Goal: Task Accomplishment & Management: Manage account settings

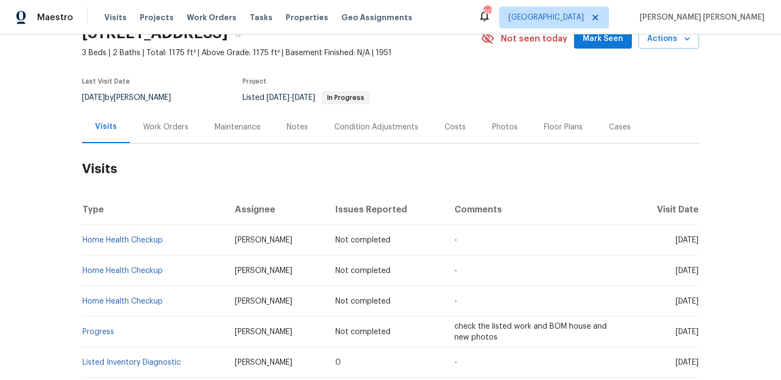
scroll to position [53, 0]
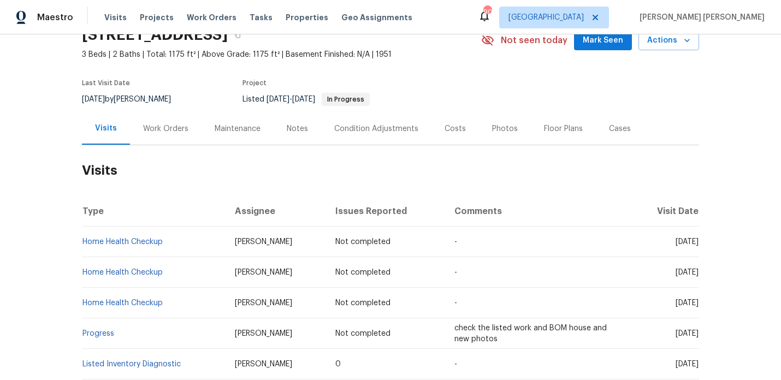
click at [454, 336] on span "check the listed work and BOM house and new photos" at bounding box center [530, 333] width 152 height 19
copy span "check the listed work and BOM house and new photos"
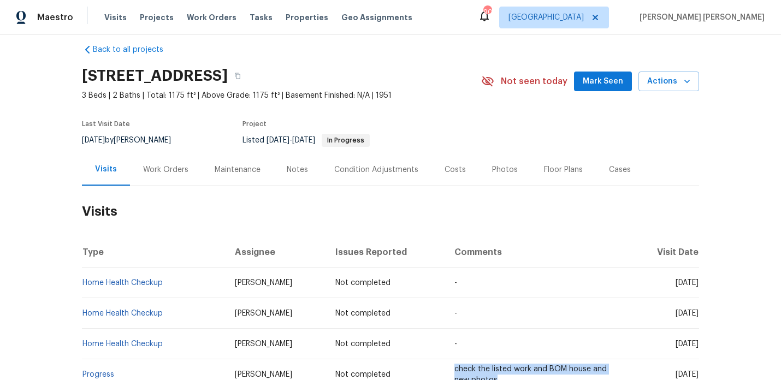
scroll to position [0, 0]
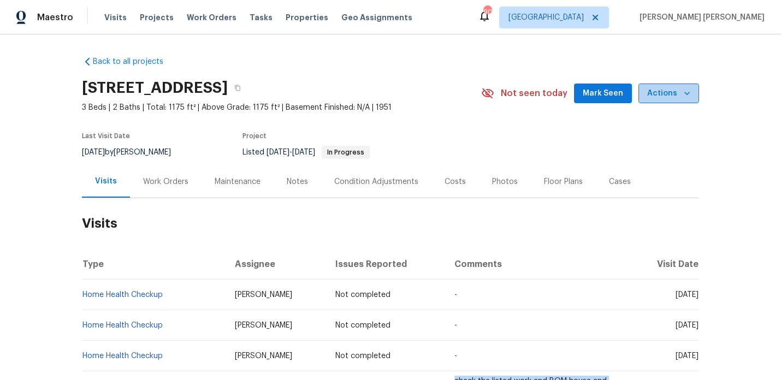
click at [671, 99] on span "Actions" at bounding box center [668, 94] width 43 height 14
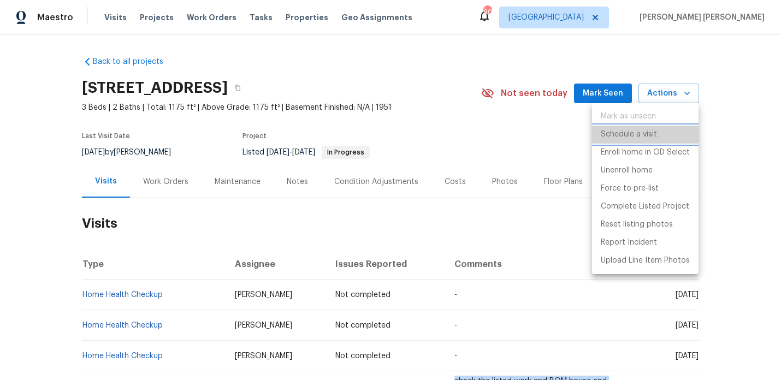
click at [645, 137] on p "Schedule a visit" at bounding box center [629, 134] width 56 height 11
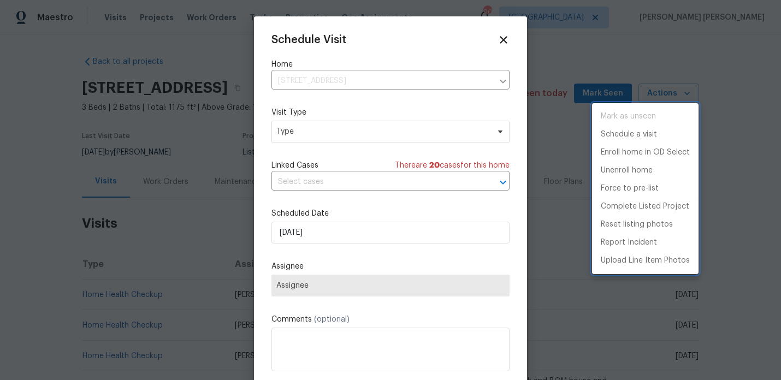
click at [326, 138] on div at bounding box center [390, 190] width 781 height 380
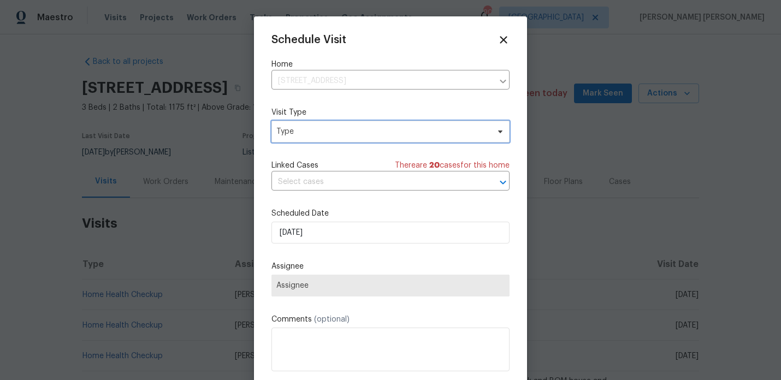
click at [326, 134] on span "Type" at bounding box center [382, 131] width 212 height 11
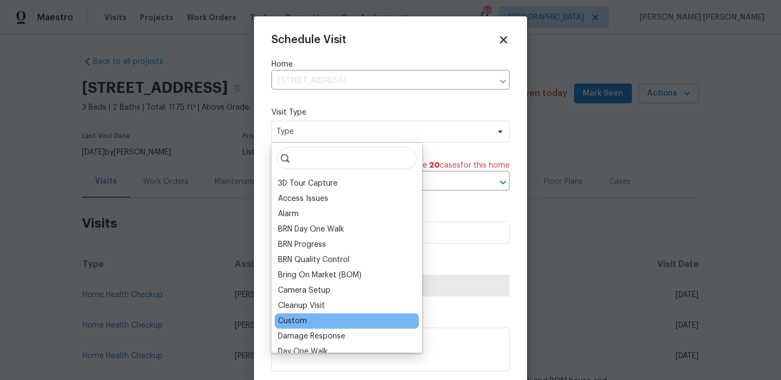
click at [305, 316] on div "Custom" at bounding box center [292, 321] width 29 height 11
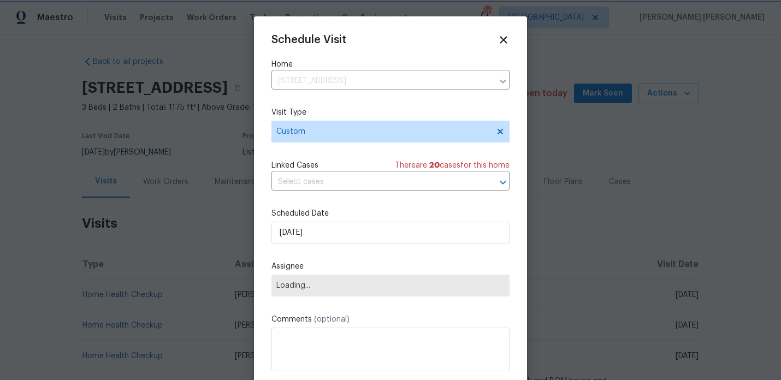
scroll to position [20, 0]
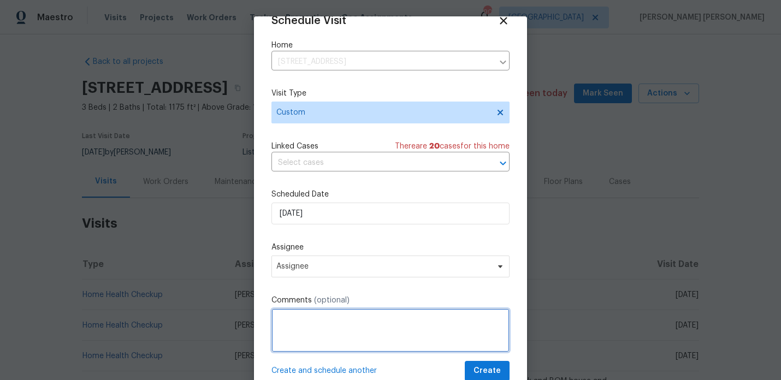
click at [310, 312] on textarea at bounding box center [390, 331] width 238 height 44
paste textarea "check the listed work and BOM house and new photos"
click at [300, 316] on textarea "check the listed work and BOM house and new photos" at bounding box center [390, 331] width 238 height 44
click at [281, 320] on textarea "check the listed work and BOM house and new photos" at bounding box center [390, 331] width 238 height 44
click at [382, 319] on textarea "Please check the listed work and BOM house and new photos" at bounding box center [390, 331] width 238 height 44
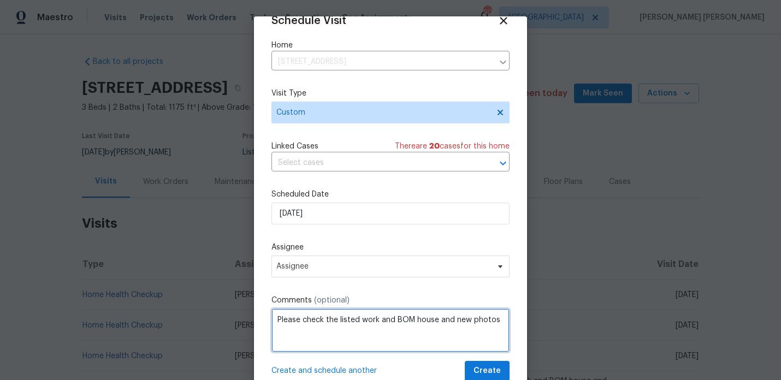
type textarea "Please check the listed work and BOM house and new photos"
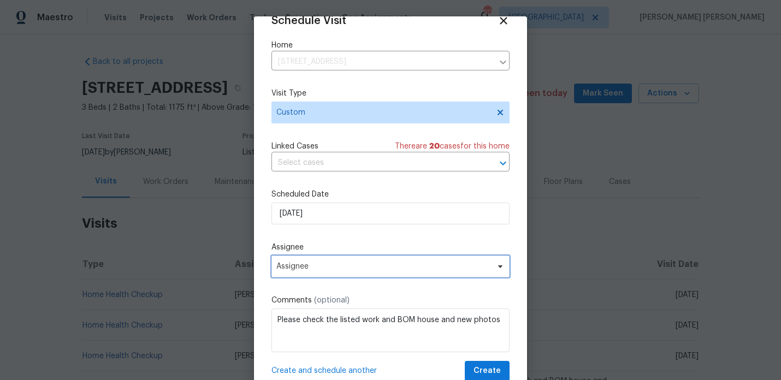
click at [410, 270] on span "Assignee" at bounding box center [383, 266] width 214 height 9
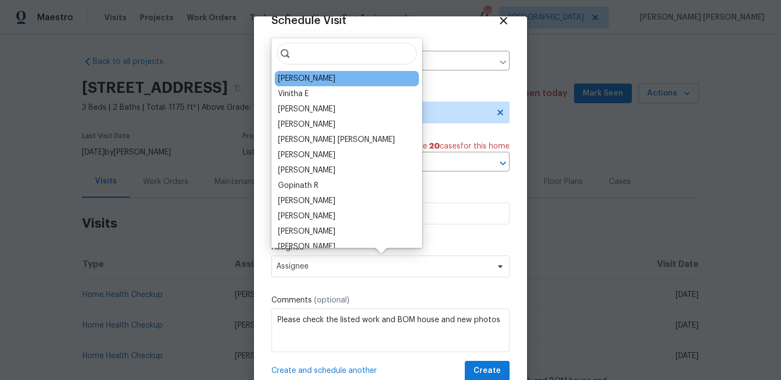
click at [339, 75] on div "[PERSON_NAME]" at bounding box center [347, 78] width 144 height 15
click at [326, 75] on div "[PERSON_NAME]" at bounding box center [347, 78] width 144 height 15
click at [320, 77] on div "[PERSON_NAME]" at bounding box center [306, 78] width 57 height 11
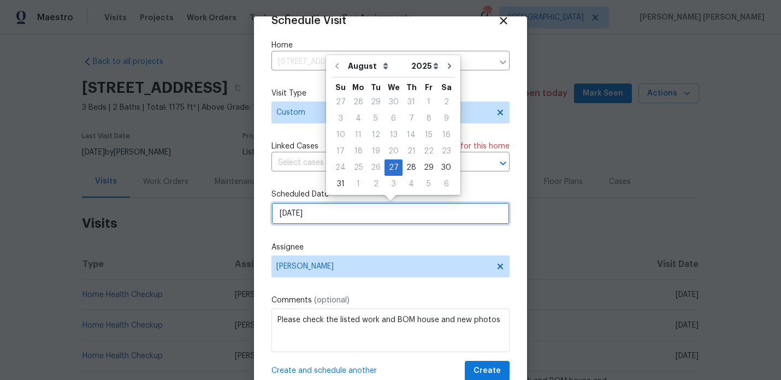
click at [317, 221] on input "[DATE]" at bounding box center [390, 214] width 238 height 22
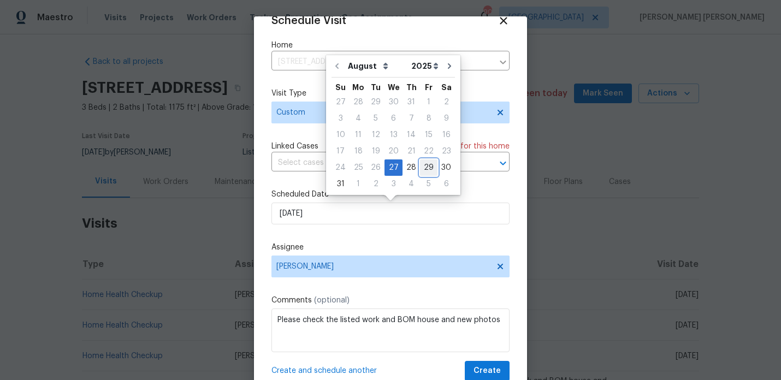
click at [428, 166] on div "29" at bounding box center [428, 167] width 17 height 15
type input "[DATE]"
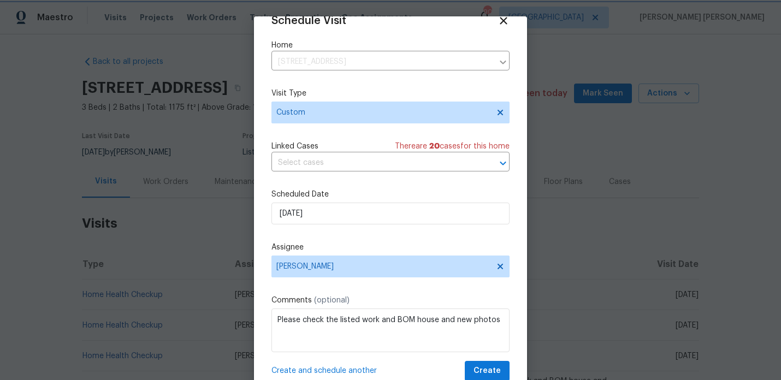
scroll to position [35, 0]
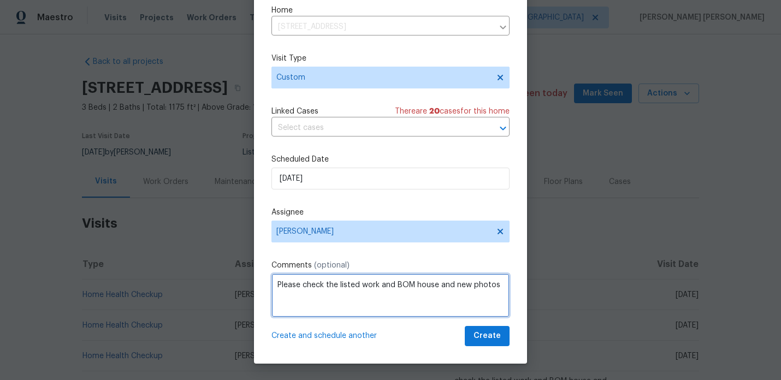
click at [392, 291] on textarea "Please check the listed work and BOM house and new photos" at bounding box center [390, 296] width 238 height 44
click at [380, 284] on textarea "Please check the listed work and BOM house and new photos" at bounding box center [390, 296] width 238 height 44
click at [474, 288] on textarea "Please check the listed work. Please update notes with etimated BOM date and BO…" at bounding box center [390, 296] width 238 height 44
click at [299, 297] on textarea "Please check the listed work. Please update notes with status and etimated BOM …" at bounding box center [390, 296] width 238 height 44
drag, startPoint x: 369, startPoint y: 298, endPoint x: 543, endPoint y: 318, distance: 175.4
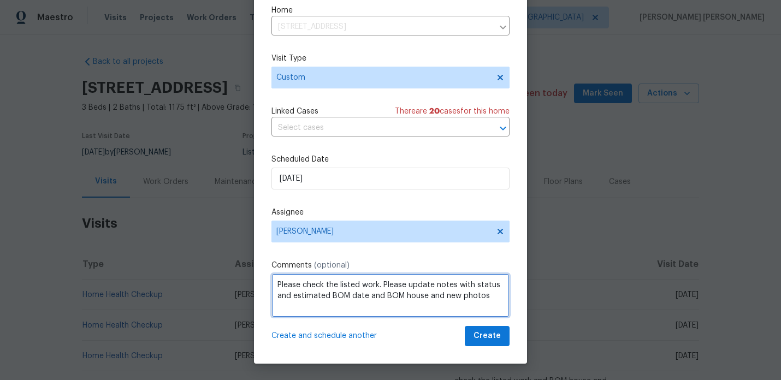
click at [543, 318] on div "Schedule Visit Home 1909 Meadow Ln, Decatur, GA 30032 ​ Visit Type Custom Linke…" at bounding box center [390, 190] width 781 height 380
drag, startPoint x: 382, startPoint y: 299, endPoint x: 270, endPoint y: 284, distance: 113.0
click at [270, 284] on div "Schedule Visit Home 1909 Meadow Ln, Decatur, GA 30032 ​ Visit Type Custom Linke…" at bounding box center [390, 172] width 273 height 382
click at [333, 280] on textarea "Please check the listed work. Please update notes with status and estimated BOM…" at bounding box center [390, 296] width 238 height 44
click at [333, 285] on textarea "Please check the listed work. Please update notes with status and estimated BOM…" at bounding box center [390, 296] width 238 height 44
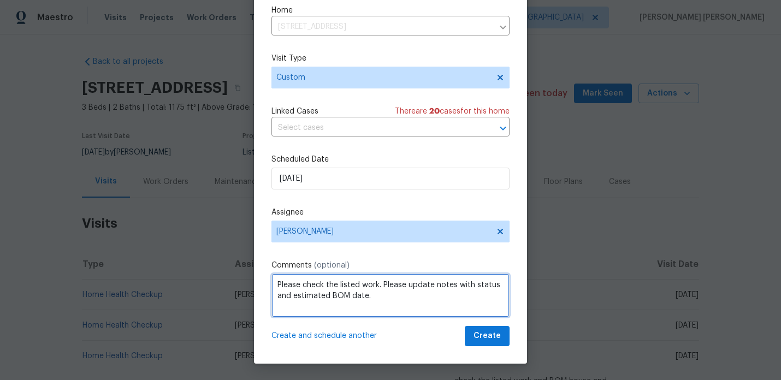
click at [333, 285] on textarea "Please check the listed work. Please update notes with status and estimated BOM…" at bounding box center [390, 296] width 238 height 44
drag, startPoint x: 387, startPoint y: 303, endPoint x: 270, endPoint y: 280, distance: 119.2
click at [270, 280] on div "Schedule Visit Home 1909 Meadow Ln, Decatur, GA 30032 ​ Visit Type Custom Linke…" at bounding box center [390, 172] width 273 height 382
type textarea "Please check on listed work. Please update notes with status and estimated BOM …"
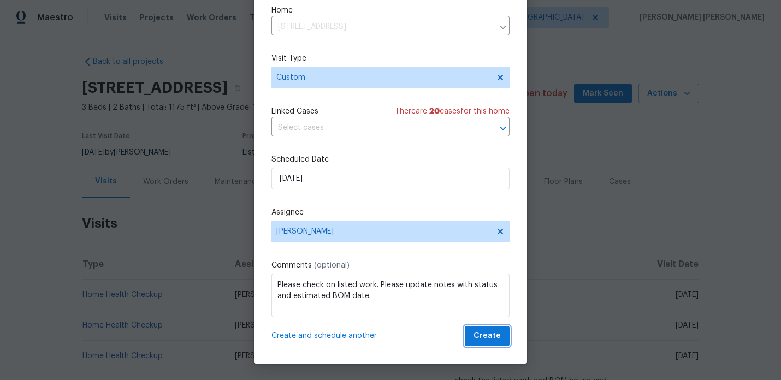
click at [481, 337] on span "Create" at bounding box center [487, 336] width 27 height 14
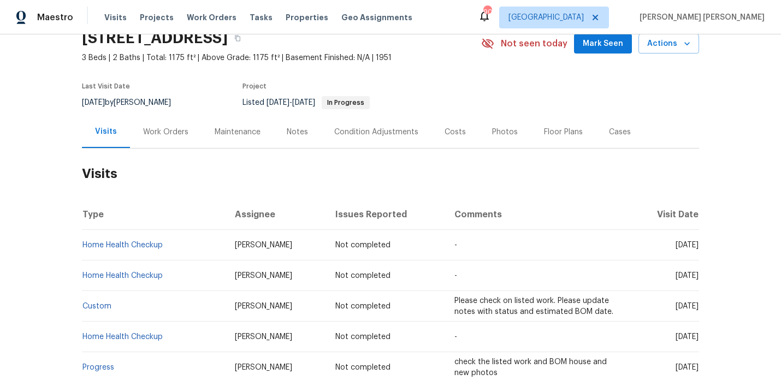
scroll to position [68, 0]
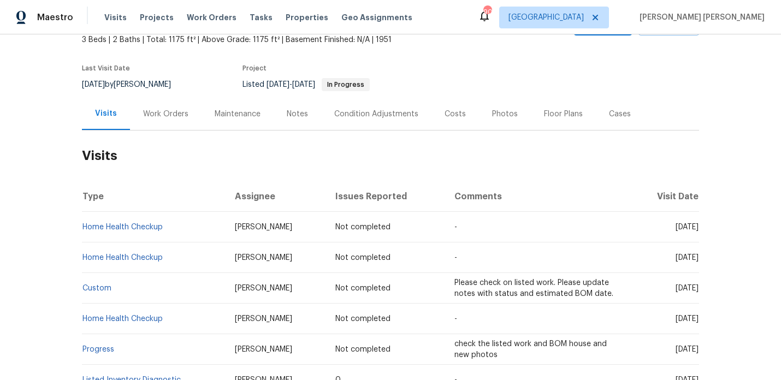
click at [454, 352] on span "check the listed work and BOM house and new photos" at bounding box center [530, 349] width 152 height 19
copy span "check the listed work and BOM house and new photos"
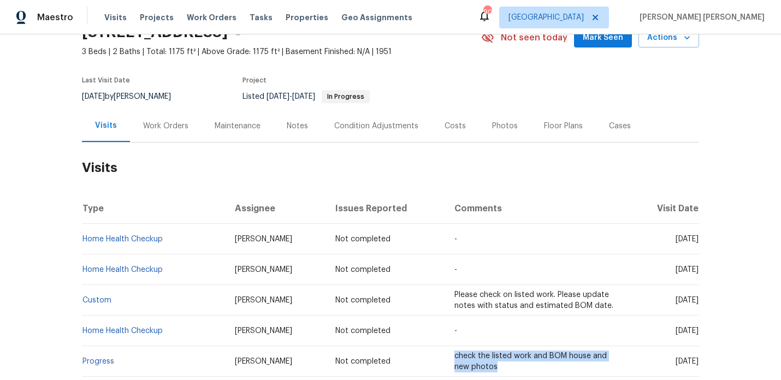
scroll to position [49, 0]
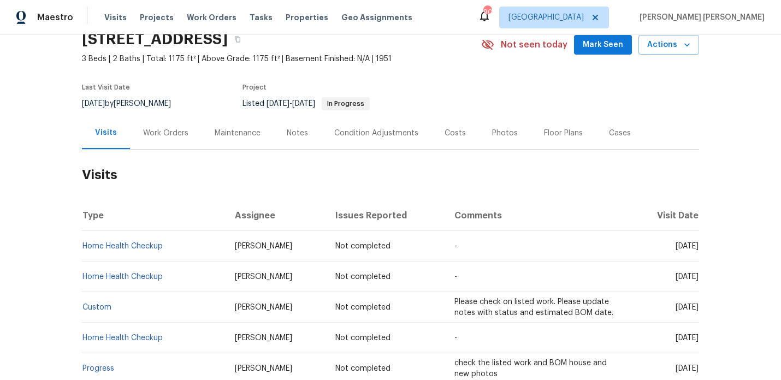
click at [179, 123] on div "Work Orders" at bounding box center [166, 133] width 72 height 32
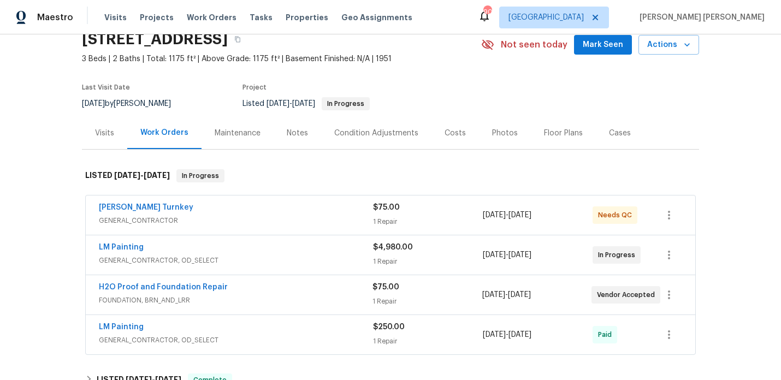
click at [655, 57] on div "1909 Meadow Ln, Decatur, GA 30032 3 Beds | 2 Baths | Total: 1175 ft² | Above Gr…" at bounding box center [390, 44] width 617 height 39
click at [664, 48] on span "Actions" at bounding box center [668, 45] width 43 height 14
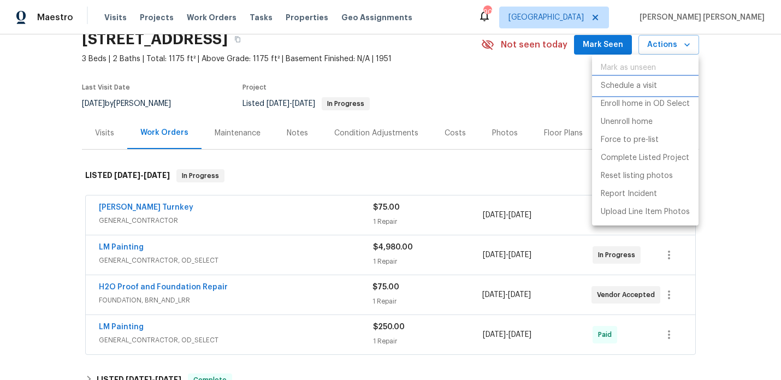
click at [636, 84] on p "Schedule a visit" at bounding box center [629, 85] width 56 height 11
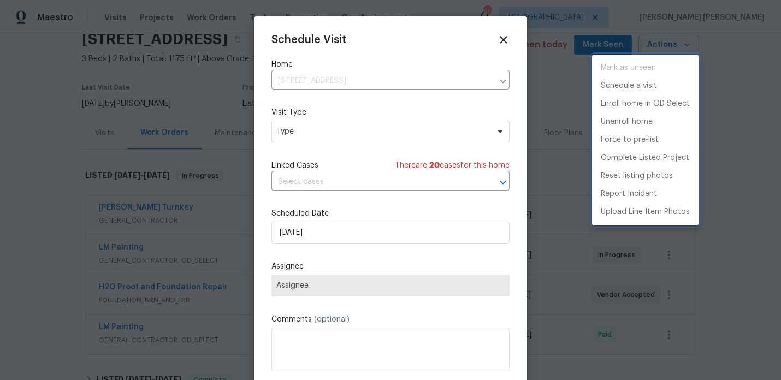
click at [304, 129] on div at bounding box center [390, 190] width 781 height 380
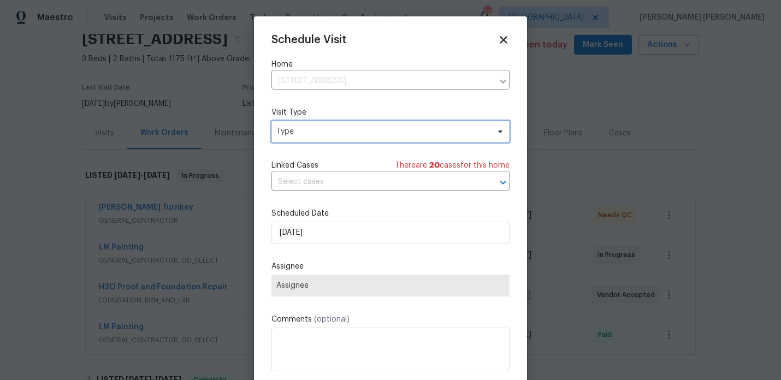
click at [304, 129] on span "Type" at bounding box center [382, 131] width 212 height 11
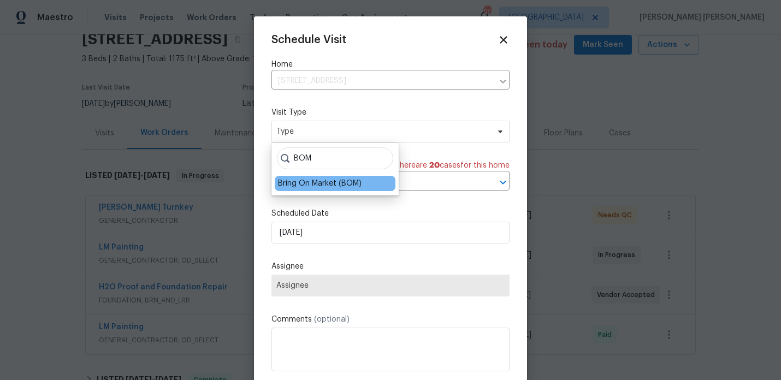
type input "BOM"
click at [321, 190] on div "Bring On Market (BOM)" at bounding box center [335, 183] width 121 height 15
click at [324, 182] on div "Bring On Market (BOM)" at bounding box center [320, 183] width 84 height 11
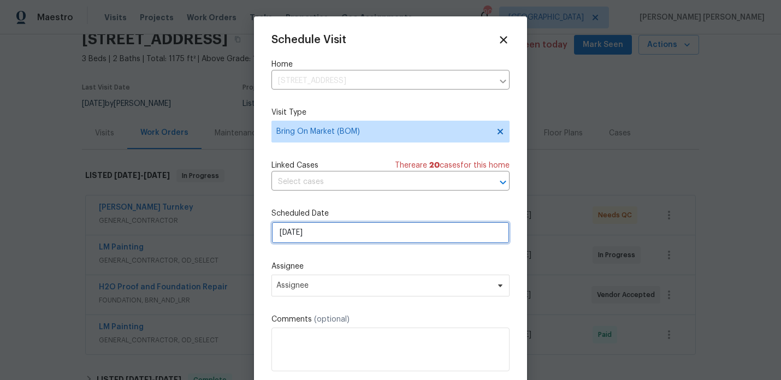
click at [315, 241] on input "[DATE]" at bounding box center [390, 233] width 238 height 22
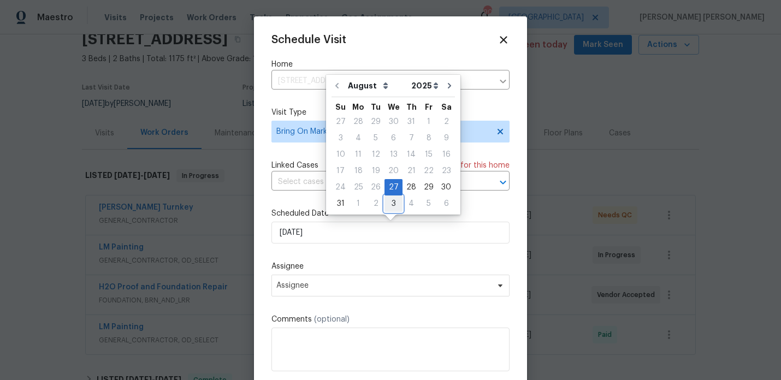
click at [388, 206] on div "3" at bounding box center [394, 203] width 18 height 15
type input "[DATE]"
select select "8"
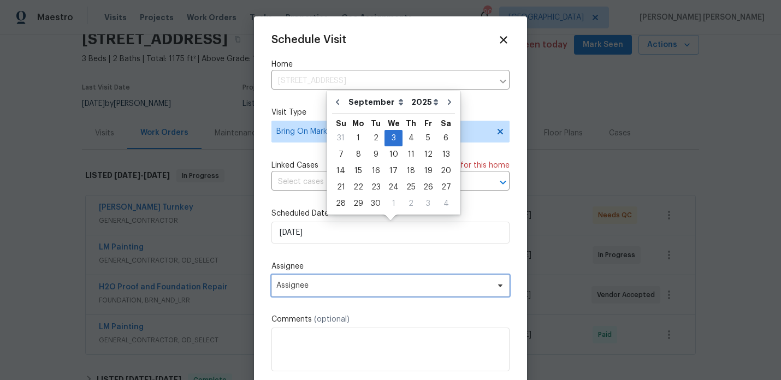
click at [324, 283] on span "Assignee" at bounding box center [383, 285] width 214 height 9
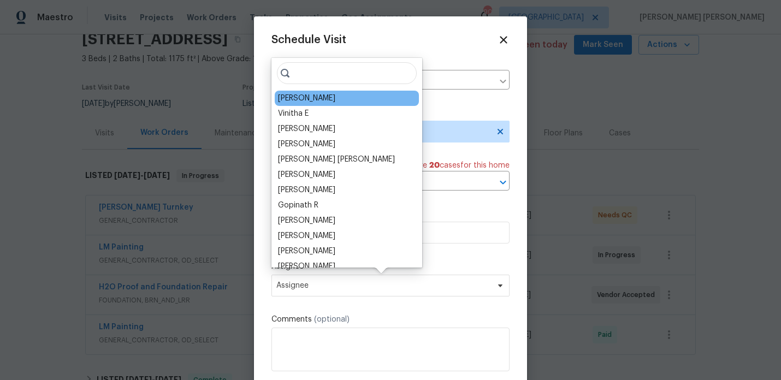
click at [310, 91] on div "[PERSON_NAME]" at bounding box center [347, 98] width 144 height 15
click at [310, 93] on div "[PERSON_NAME]" at bounding box center [306, 98] width 57 height 11
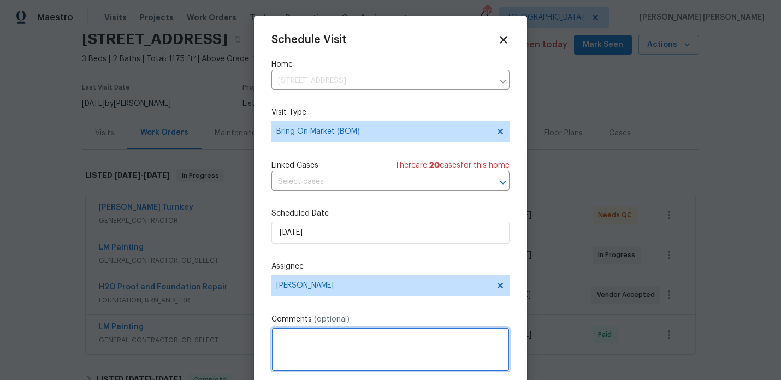
click at [316, 361] on textarea at bounding box center [390, 350] width 238 height 44
paste textarea "Check on listed work. BOM home if ready with new photos. Please update notes wi…"
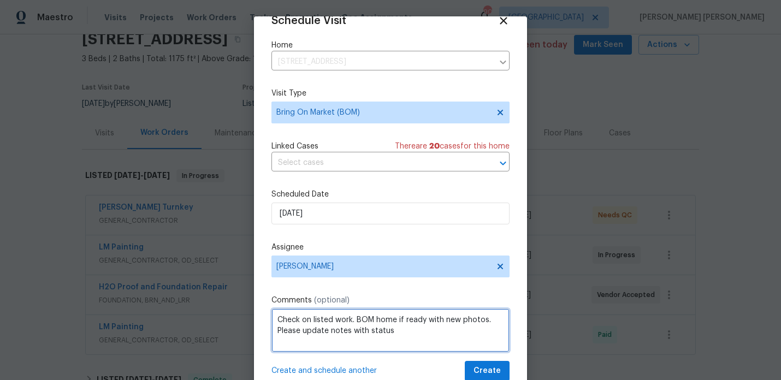
type textarea "Check on listed work. BOM home if ready with new photos. Please update notes wi…"
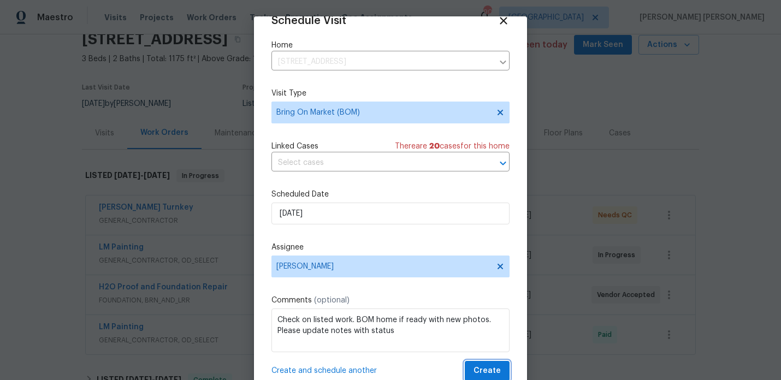
click at [483, 367] on span "Create" at bounding box center [487, 371] width 27 height 14
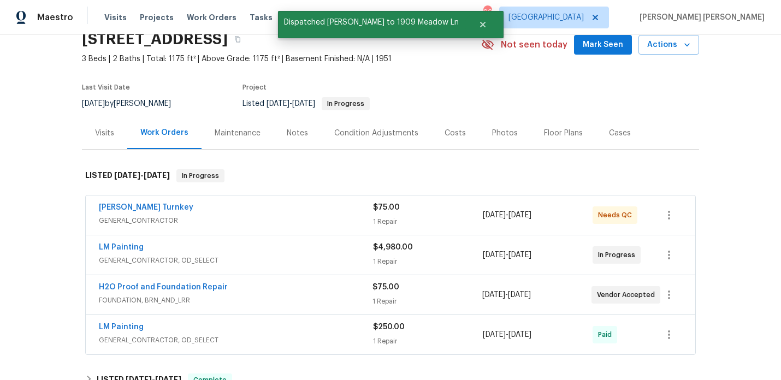
click at [107, 134] on div "Visits" at bounding box center [104, 133] width 19 height 11
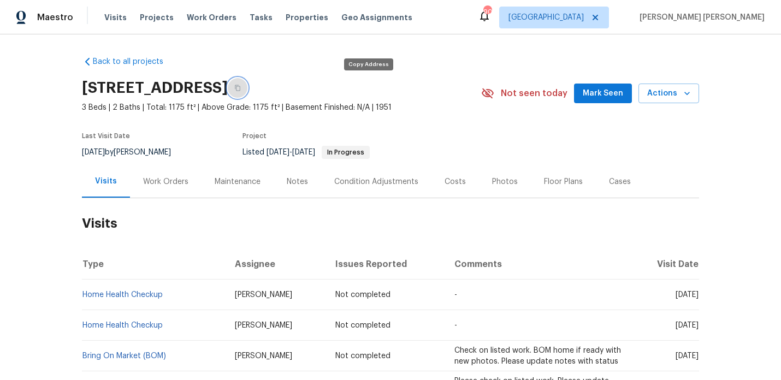
click at [247, 86] on button "button" at bounding box center [238, 88] width 20 height 20
click at [109, 20] on span "Visits" at bounding box center [115, 17] width 22 height 11
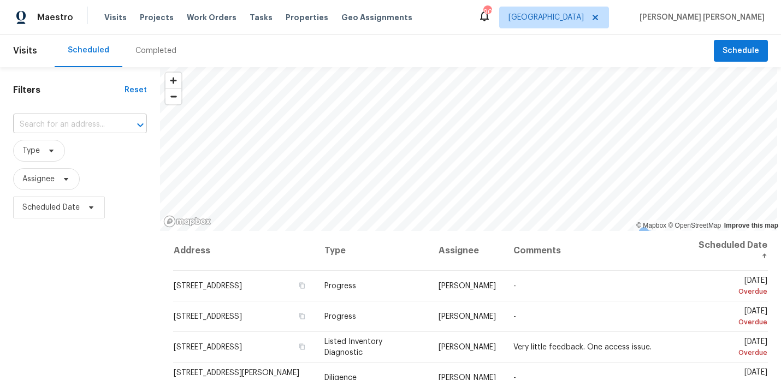
click at [86, 124] on input "text" at bounding box center [64, 124] width 103 height 17
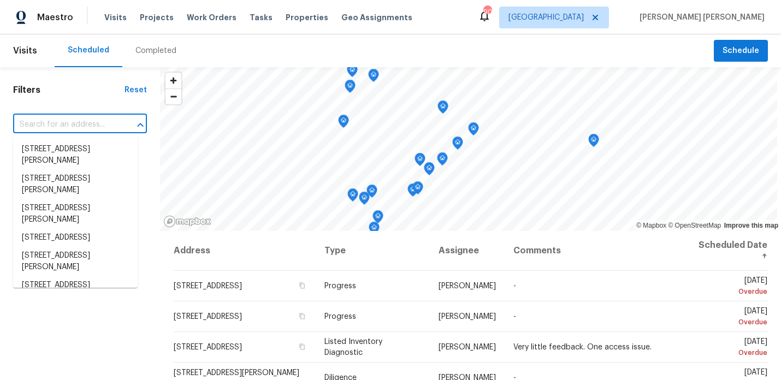
paste input "1909 Meadow Ln, Decatur, GA 30032"
type input "1909 Meadow Ln, Decatur, GA 30032"
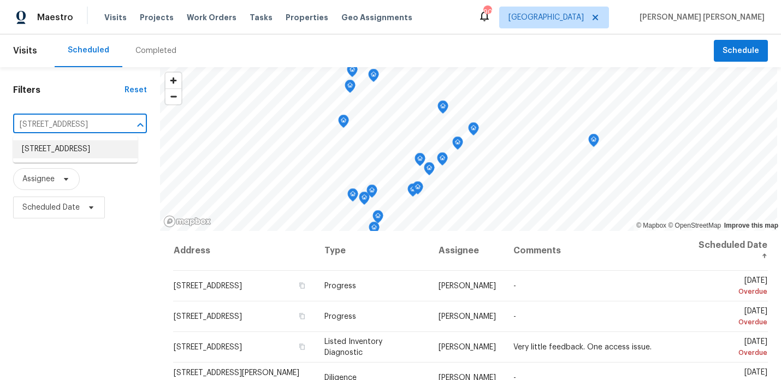
click at [80, 152] on li "1909 Meadow Ln, Decatur, GA 30032" at bounding box center [75, 149] width 125 height 18
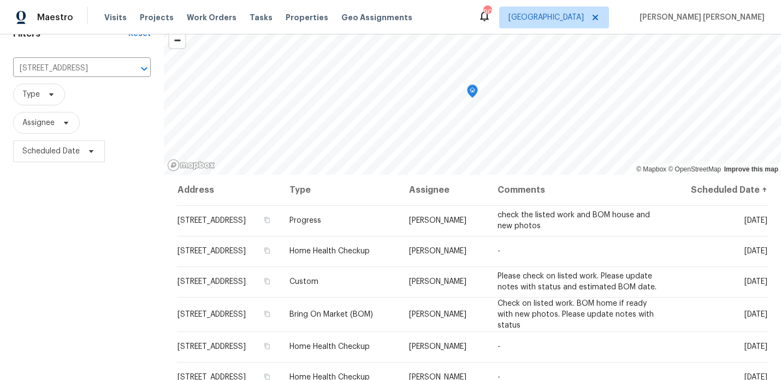
scroll to position [127, 0]
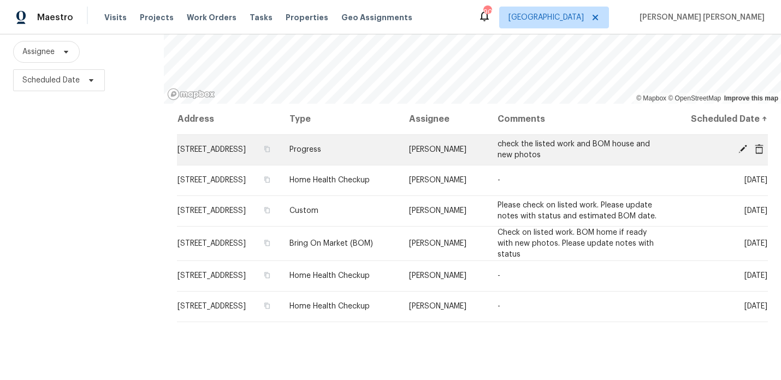
click at [761, 150] on icon at bounding box center [759, 149] width 10 height 10
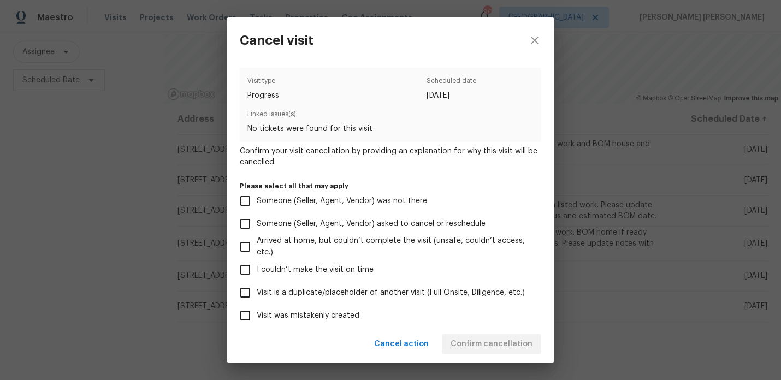
click at [284, 311] on span "Visit was mistakenly created" at bounding box center [308, 315] width 103 height 11
click at [257, 311] on input "Visit was mistakenly created" at bounding box center [245, 315] width 23 height 23
checkbox input "true"
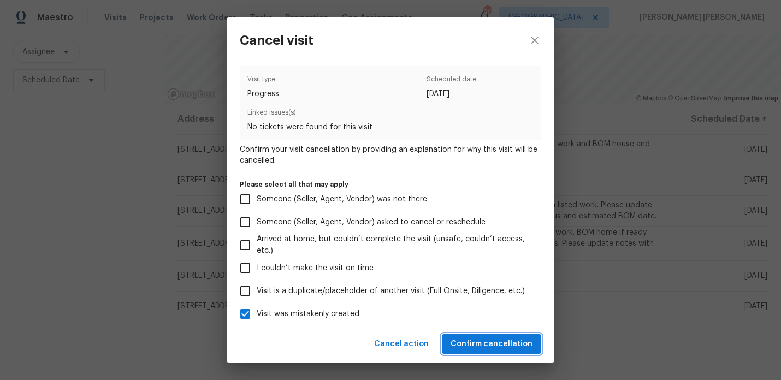
click at [529, 345] on span "Confirm cancellation" at bounding box center [492, 345] width 82 height 14
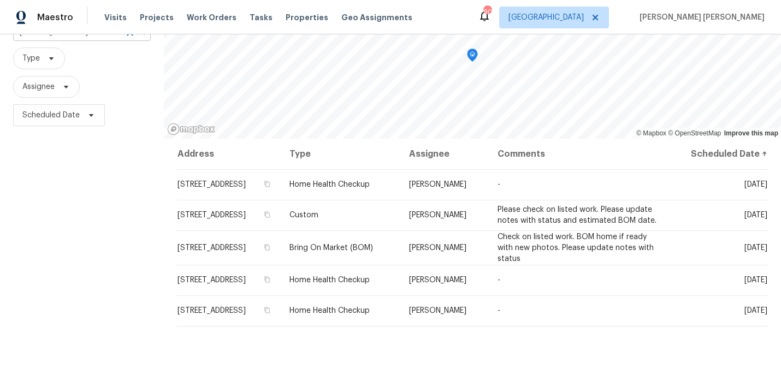
scroll to position [0, 0]
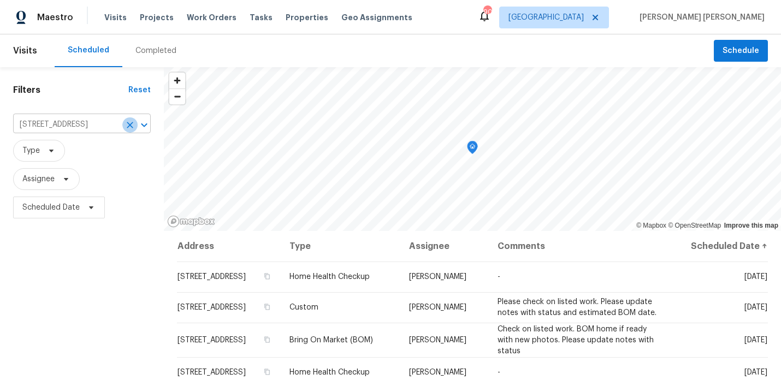
click at [131, 123] on icon "Clear" at bounding box center [130, 125] width 7 height 7
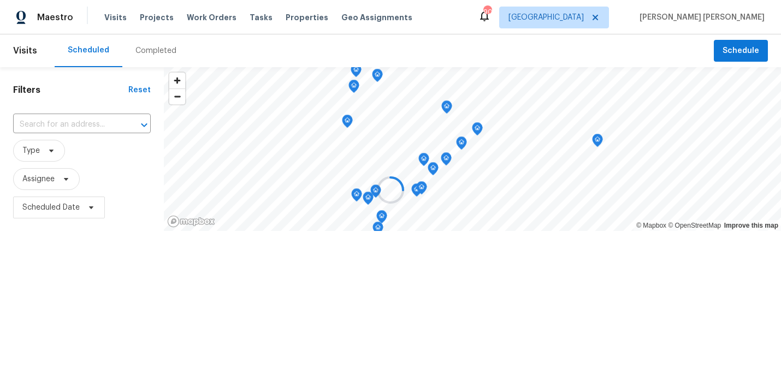
click at [95, 123] on div at bounding box center [390, 190] width 781 height 380
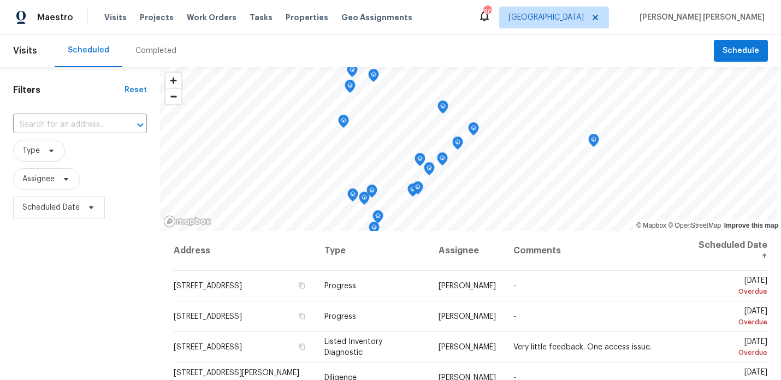
click at [95, 123] on input "text" at bounding box center [64, 124] width 103 height 17
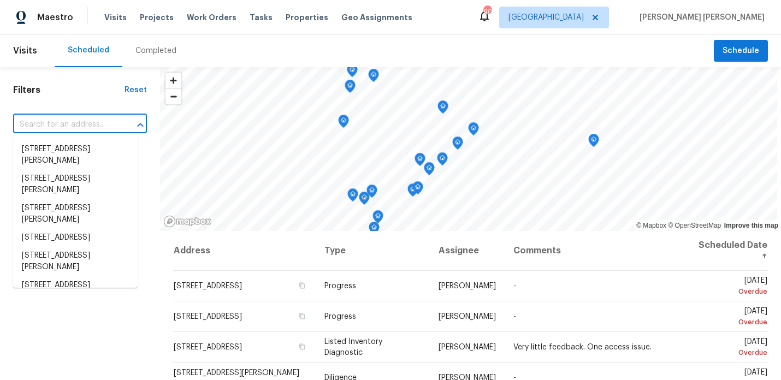
paste input "[STREET_ADDRESS][PERSON_NAME]"
type input "[STREET_ADDRESS][PERSON_NAME]"
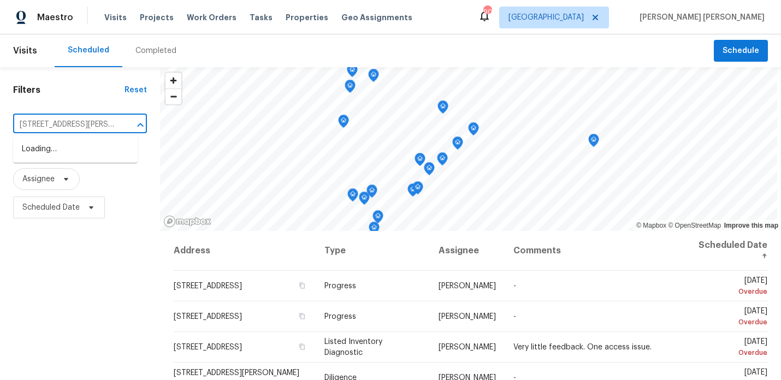
scroll to position [0, 38]
click at [84, 158] on li "[STREET_ADDRESS][PERSON_NAME]" at bounding box center [75, 154] width 125 height 29
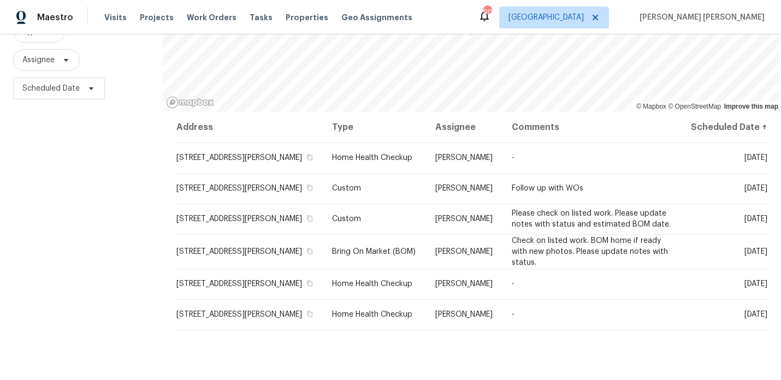
scroll to position [155, 0]
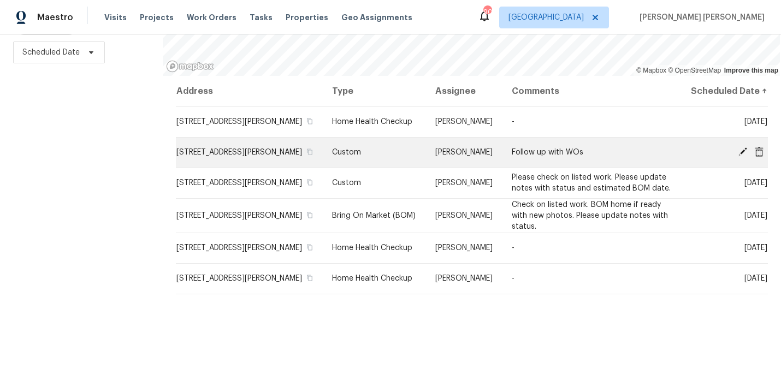
click at [762, 151] on icon at bounding box center [759, 151] width 9 height 10
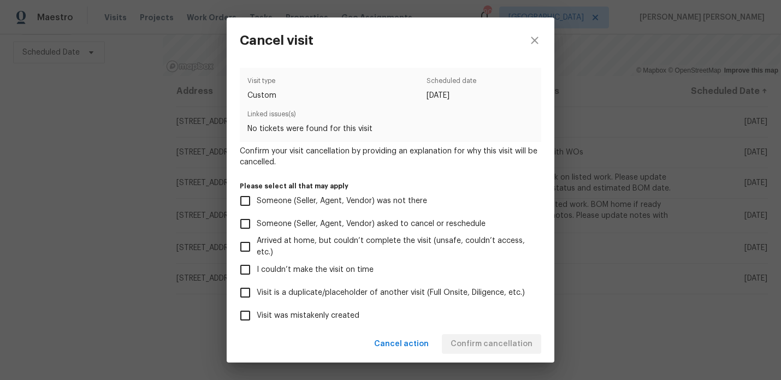
click at [336, 313] on span "Visit was mistakenly created" at bounding box center [308, 315] width 103 height 11
click at [257, 313] on input "Visit was mistakenly created" at bounding box center [245, 315] width 23 height 23
checkbox input "true"
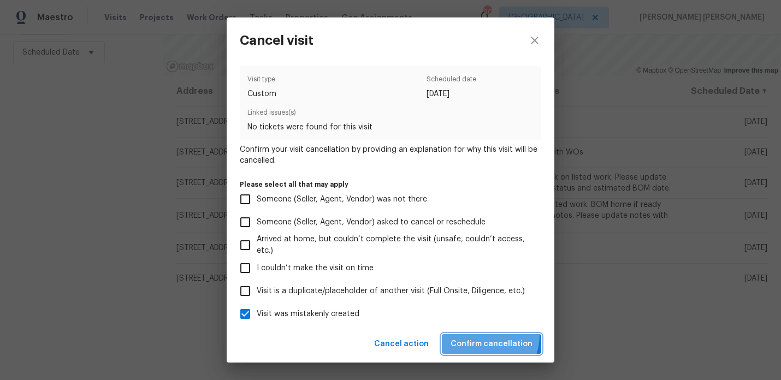
click at [486, 335] on button "Confirm cancellation" at bounding box center [491, 344] width 99 height 20
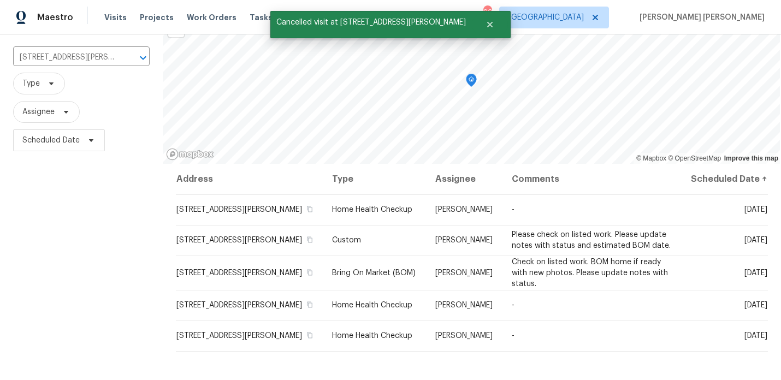
scroll to position [78, 0]
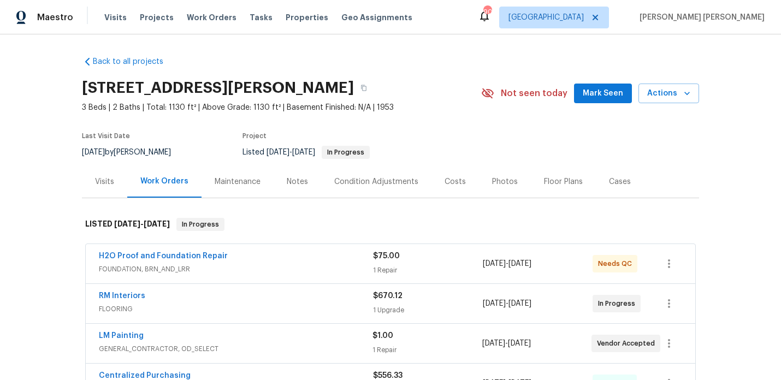
click at [110, 176] on div "Visits" at bounding box center [104, 181] width 19 height 11
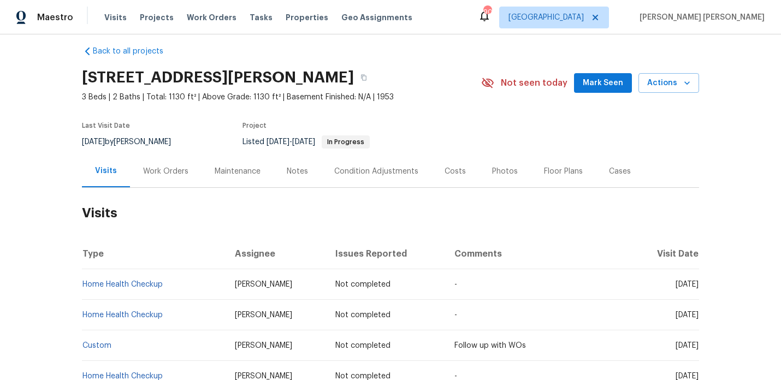
scroll to position [7, 0]
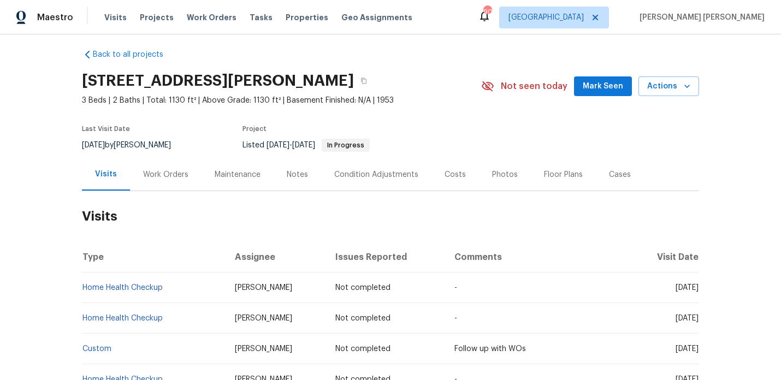
click at [593, 84] on span "Mark Seen" at bounding box center [603, 87] width 40 height 14
click at [676, 85] on span "Actions" at bounding box center [668, 87] width 43 height 14
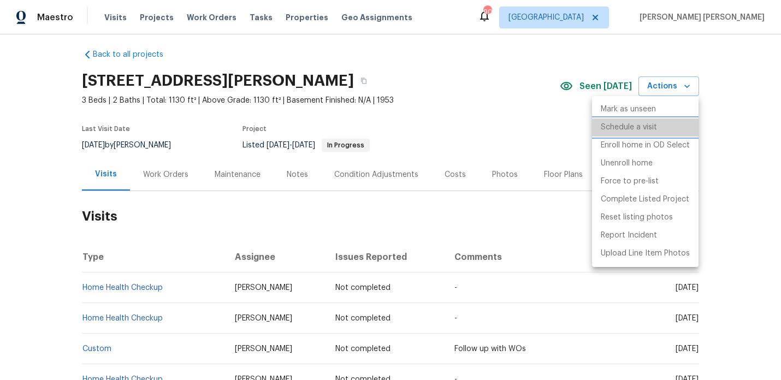
click at [637, 132] on p "Schedule a visit" at bounding box center [629, 127] width 56 height 11
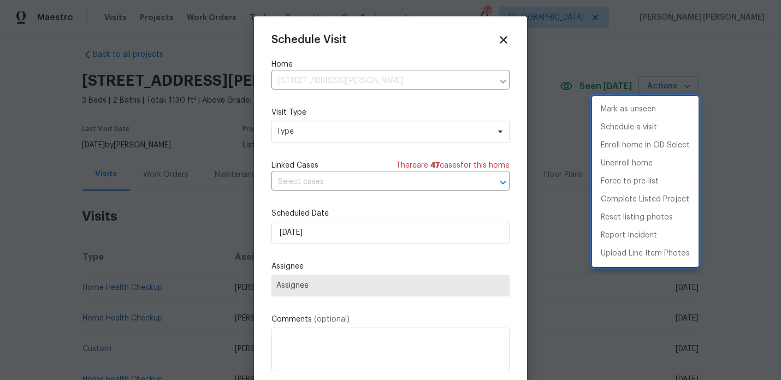
click at [309, 126] on div at bounding box center [390, 190] width 781 height 380
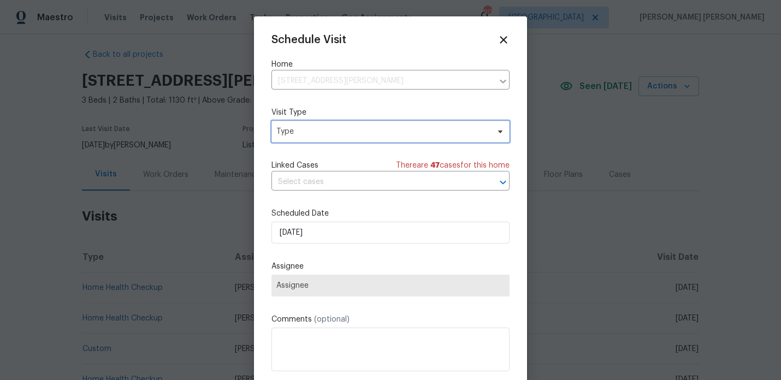
click at [306, 135] on span "Type" at bounding box center [382, 131] width 212 height 11
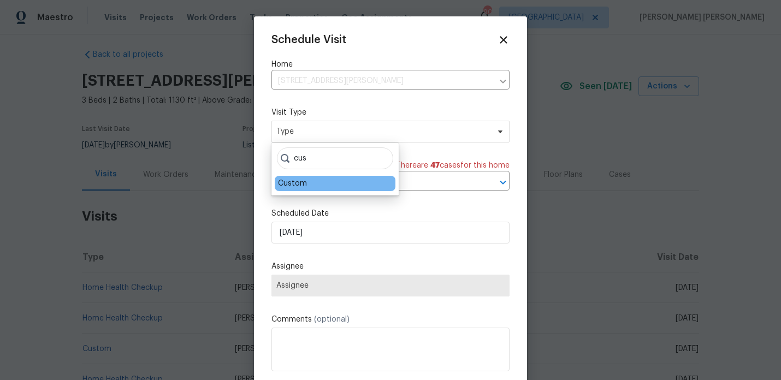
type input "cus"
click at [305, 178] on div "Custom" at bounding box center [292, 183] width 29 height 11
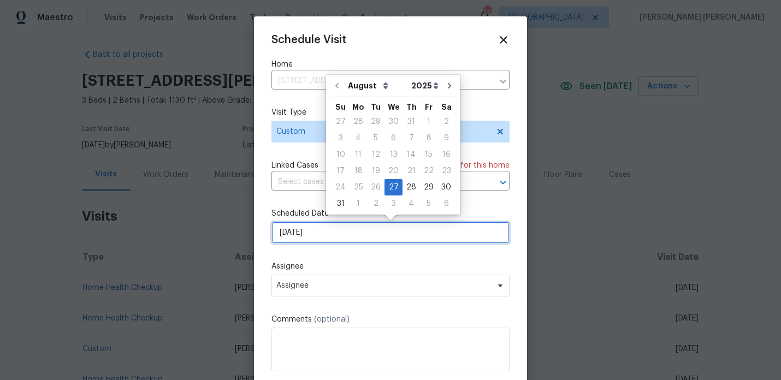
click at [315, 233] on input "[DATE]" at bounding box center [390, 233] width 238 height 22
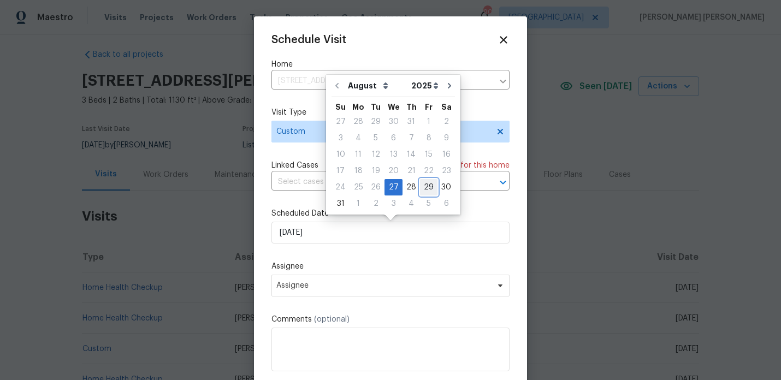
click at [427, 185] on div "29" at bounding box center [428, 187] width 17 height 15
type input "[DATE]"
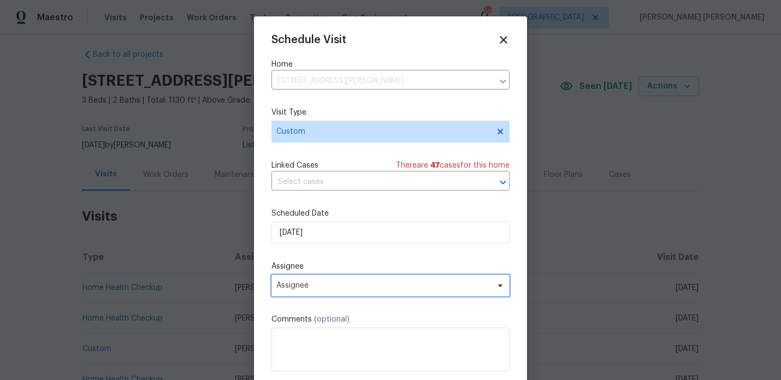
click at [319, 283] on span "Assignee" at bounding box center [383, 285] width 214 height 9
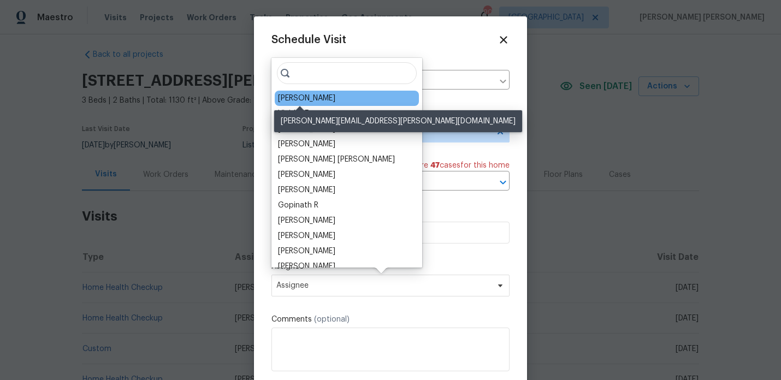
click at [311, 98] on div "[PERSON_NAME]" at bounding box center [306, 98] width 57 height 11
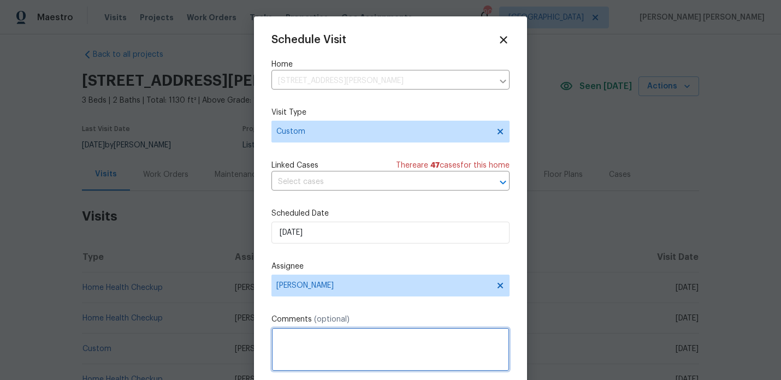
click at [318, 344] on textarea at bounding box center [390, 350] width 238 height 44
paste textarea "Please check on listed work. Please update notes with status and estimated BOM …"
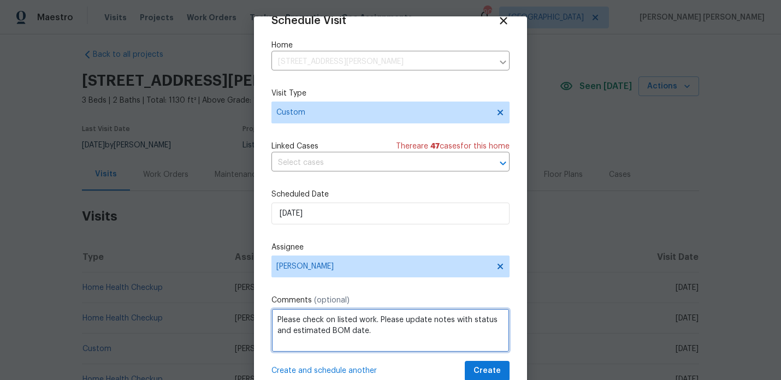
scroll to position [13, 0]
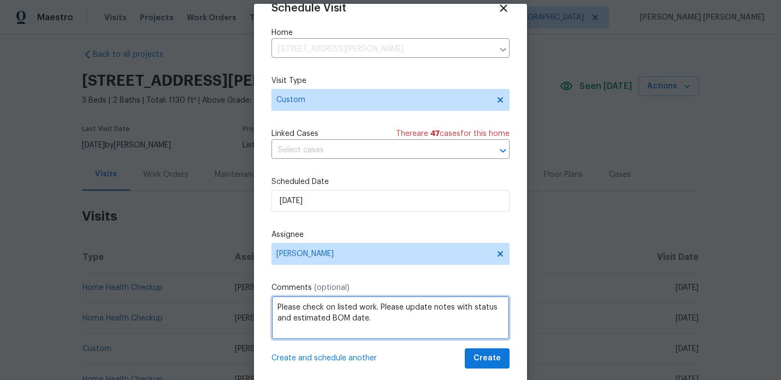
type textarea "Please check on listed work. Please update notes with status and estimated BOM …"
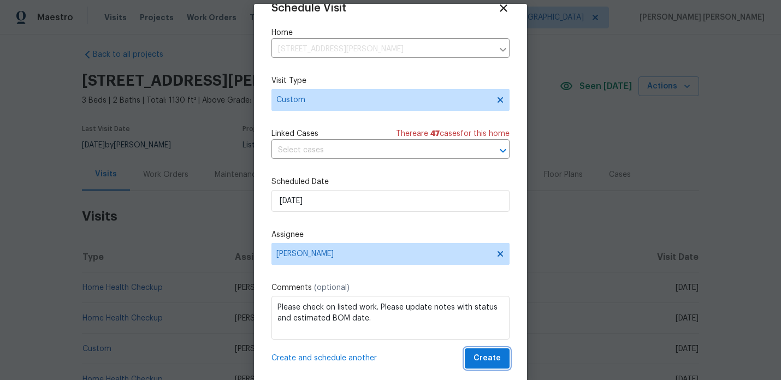
click at [483, 361] on span "Create" at bounding box center [487, 359] width 27 height 14
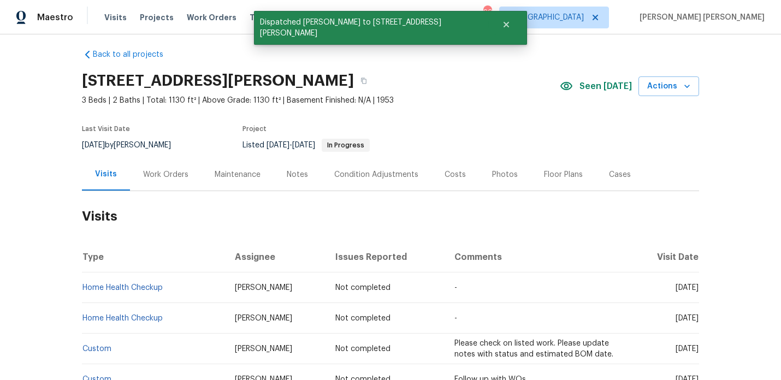
scroll to position [0, 0]
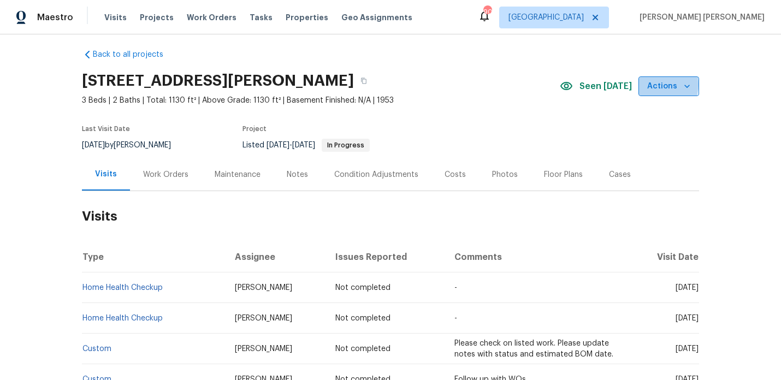
click at [655, 85] on span "Actions" at bounding box center [668, 87] width 43 height 14
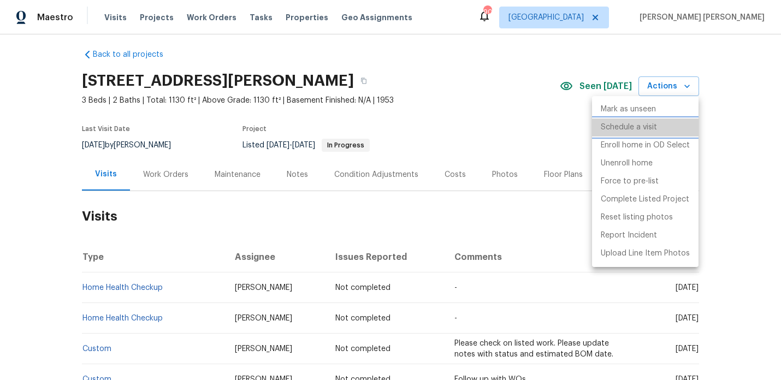
click at [624, 125] on p "Schedule a visit" at bounding box center [629, 127] width 56 height 11
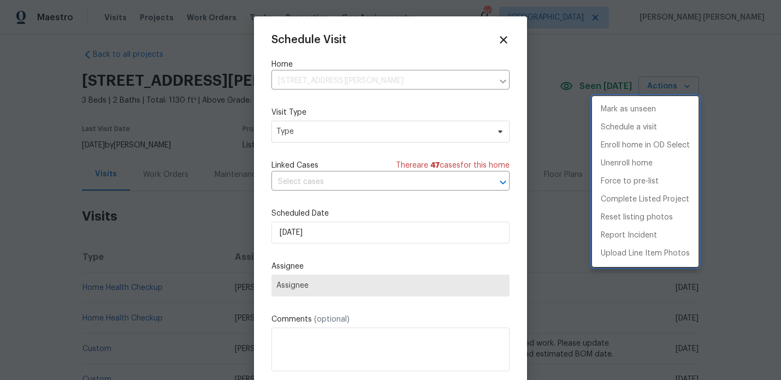
click at [317, 127] on div at bounding box center [390, 190] width 781 height 380
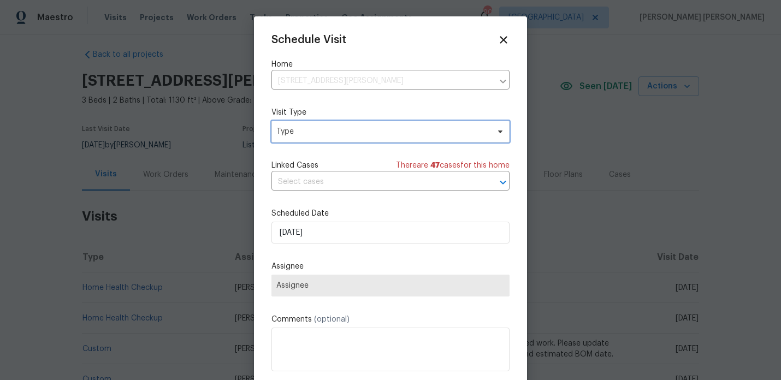
click at [317, 130] on span "Type" at bounding box center [382, 131] width 212 height 11
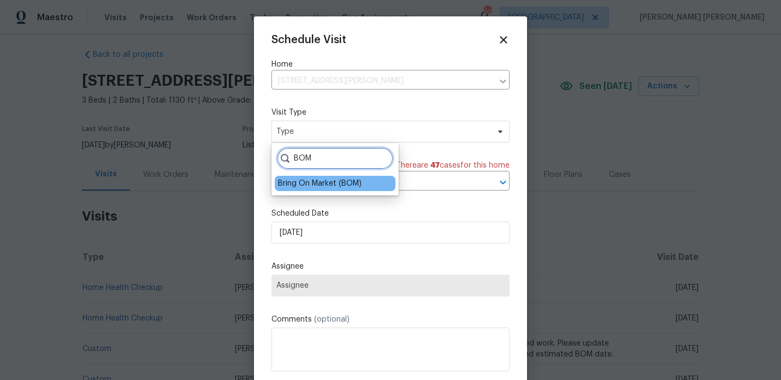
type input "BOM"
click at [306, 186] on div "Bring On Market (BOM)" at bounding box center [320, 183] width 84 height 11
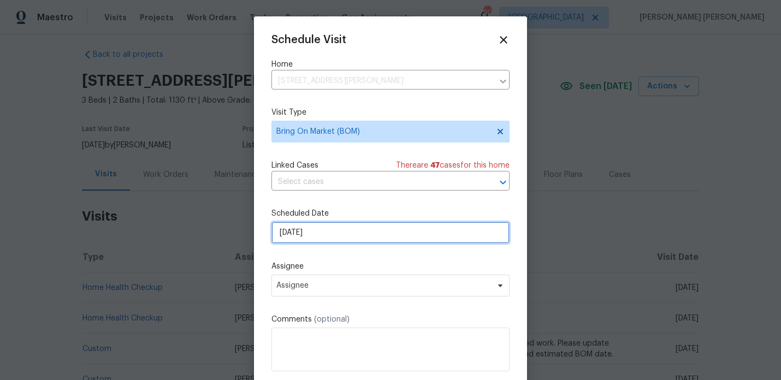
click at [318, 241] on input "[DATE]" at bounding box center [390, 233] width 238 height 22
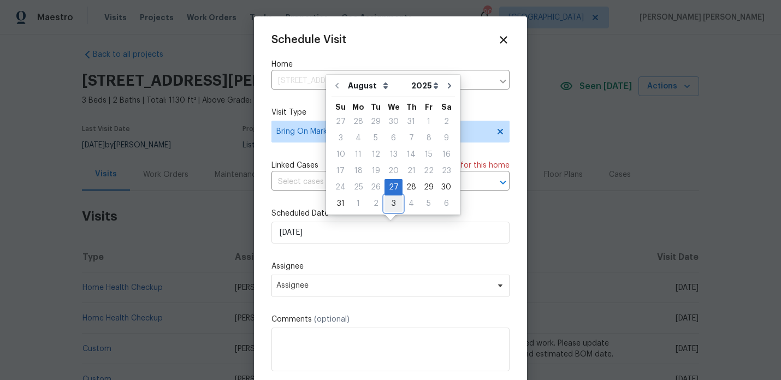
click at [391, 200] on div "3" at bounding box center [394, 203] width 18 height 15
type input "[DATE]"
select select "8"
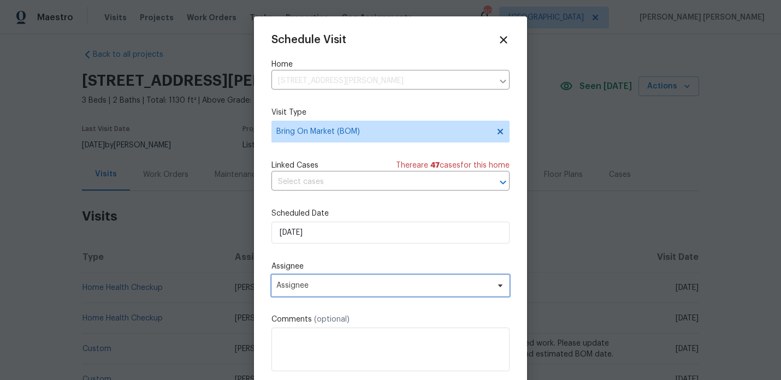
click at [338, 286] on span "Assignee" at bounding box center [383, 285] width 214 height 9
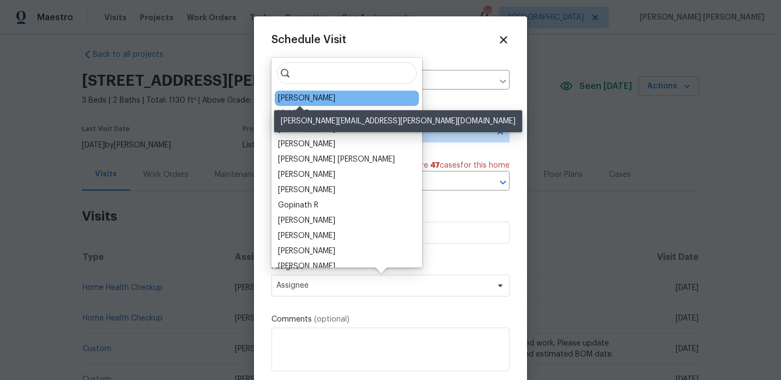
click at [316, 96] on div "[PERSON_NAME]" at bounding box center [306, 98] width 57 height 11
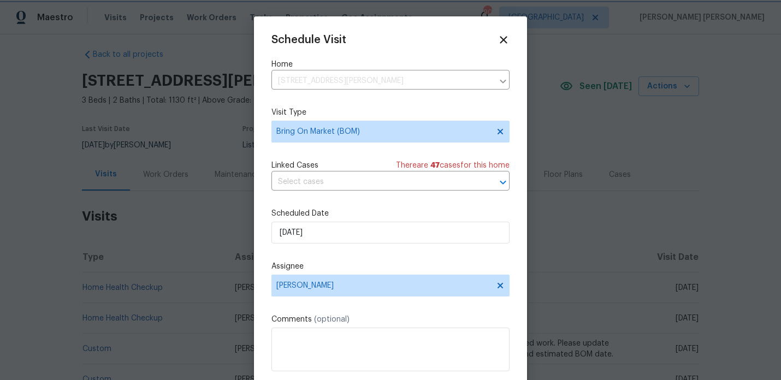
scroll to position [20, 0]
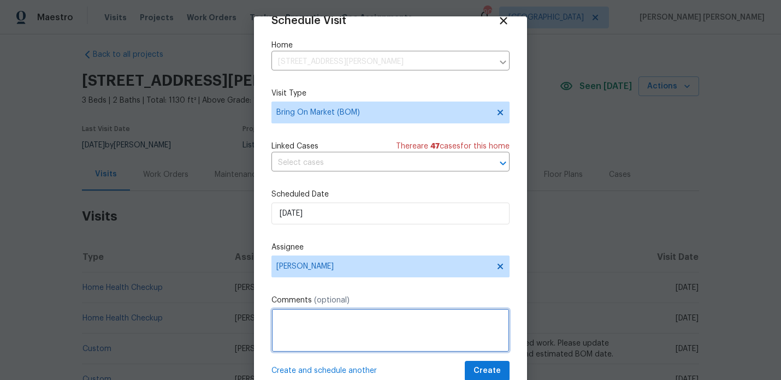
click at [315, 325] on textarea at bounding box center [390, 331] width 238 height 44
paste textarea "check the listed work and BOM house and new photos"
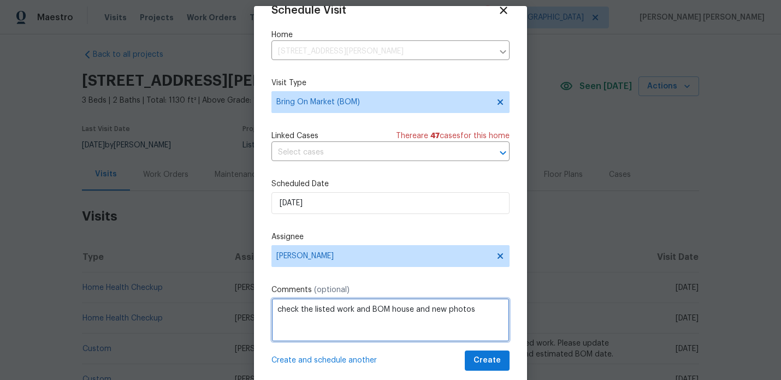
click at [283, 309] on textarea "check the listed work and BOM house and new photos" at bounding box center [390, 320] width 238 height 44
click at [306, 314] on textarea "Check the listed work and BOM house and new photos" at bounding box center [390, 320] width 238 height 44
click at [363, 310] on textarea "Check on listed work and BOM house and new photos" at bounding box center [390, 320] width 238 height 44
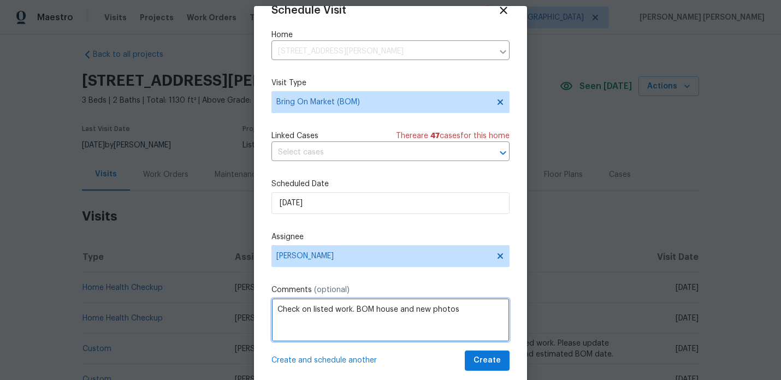
click at [394, 304] on textarea "Check on listed work. BOM house and new photos" at bounding box center [390, 320] width 238 height 44
click at [436, 309] on textarea "Check on listed work. BOM home if ready and new photos" at bounding box center [390, 320] width 238 height 44
click at [503, 305] on textarea "Check on listed work. BOM home if ready with new photos" at bounding box center [390, 320] width 238 height 44
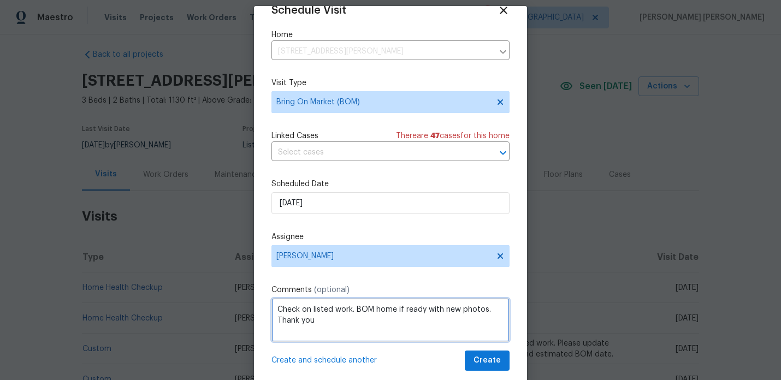
click at [504, 301] on textarea "Check on listed work. BOM home if ready with new photos. Thank you" at bounding box center [390, 320] width 238 height 44
click at [498, 312] on textarea "Check on listed work. BOM home if ready with new photos. Thank you" at bounding box center [390, 320] width 238 height 44
drag, startPoint x: 439, startPoint y: 322, endPoint x: 397, endPoint y: 321, distance: 42.6
click at [397, 321] on textarea "Check on listed work. BOM home if ready with new photos. Please update notes wi…" at bounding box center [390, 320] width 238 height 44
drag, startPoint x: 389, startPoint y: 324, endPoint x: 262, endPoint y: 305, distance: 128.8
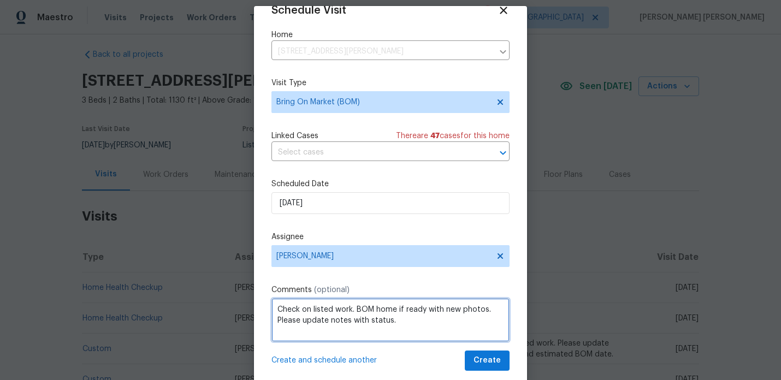
click at [262, 305] on div "Schedule Visit Home [STREET_ADDRESS][PERSON_NAME] ​ Visit Type Bring On Market …" at bounding box center [390, 197] width 273 height 382
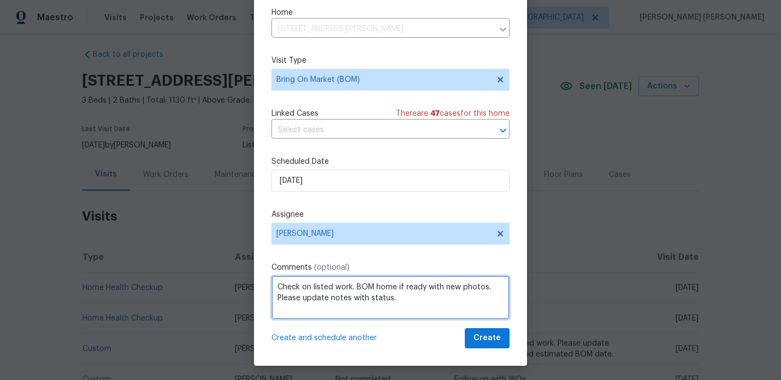
scroll to position [35, 0]
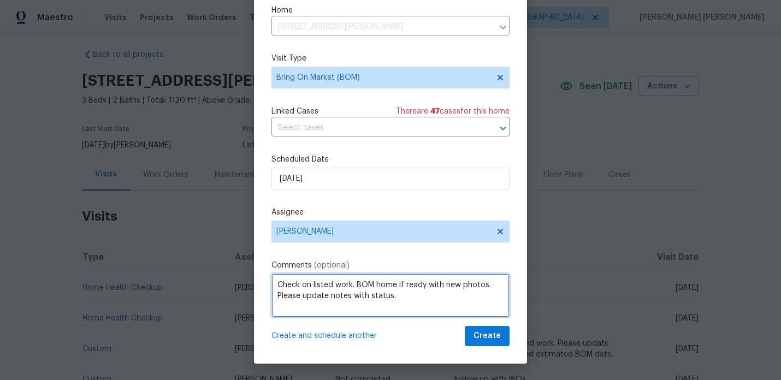
type textarea "Check on listed work. BOM home if ready with new photos. Please update notes wi…"
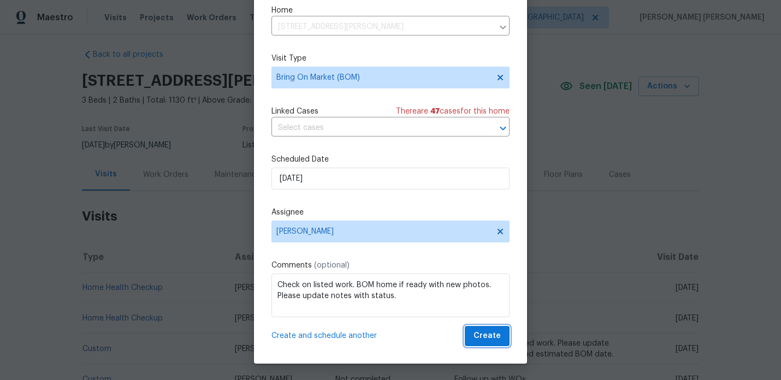
click at [486, 332] on span "Create" at bounding box center [487, 336] width 27 height 14
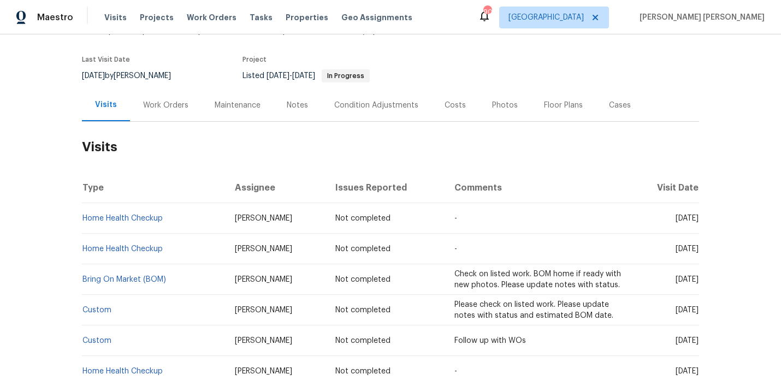
scroll to position [0, 0]
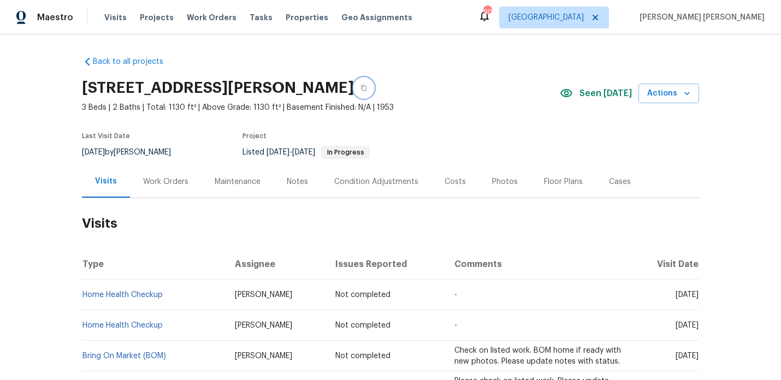
click at [361, 86] on icon "button" at bounding box center [363, 88] width 5 height 6
